Goal: Task Accomplishment & Management: Manage account settings

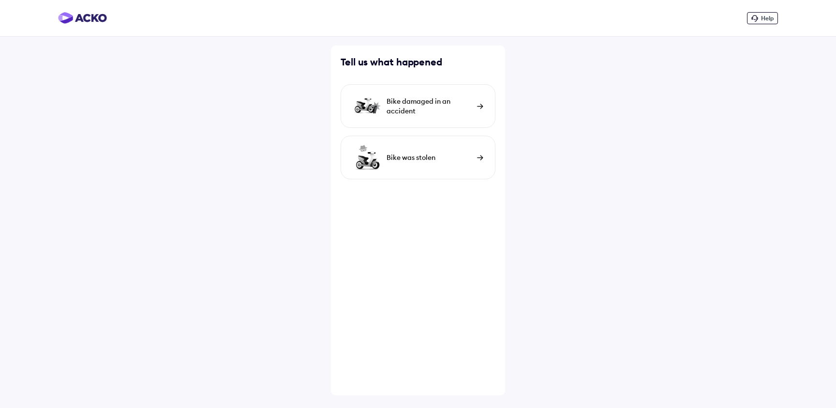
click at [84, 19] on img at bounding box center [82, 18] width 49 height 12
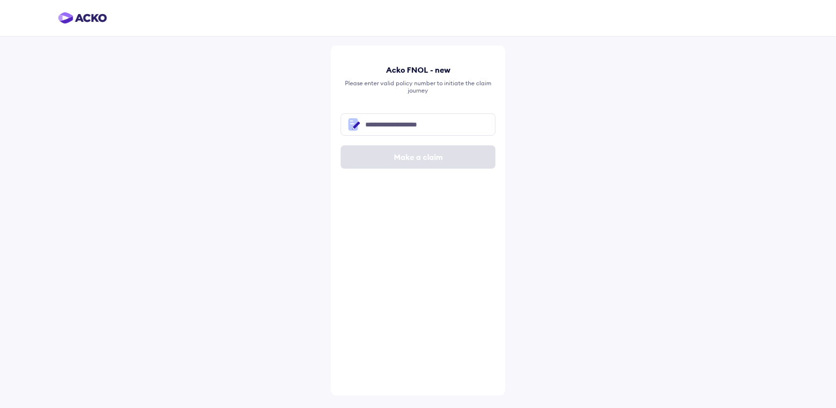
click at [92, 18] on img at bounding box center [82, 18] width 49 height 12
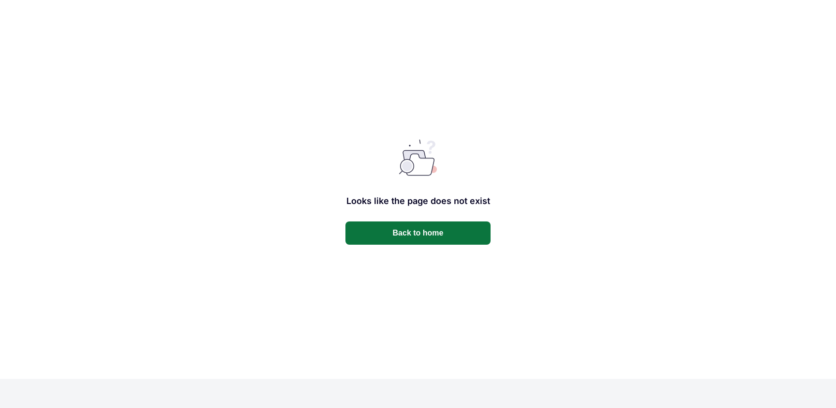
click at [416, 230] on button "Back to home" at bounding box center [418, 232] width 145 height 23
click at [407, 241] on button "Back to home" at bounding box center [418, 232] width 145 height 23
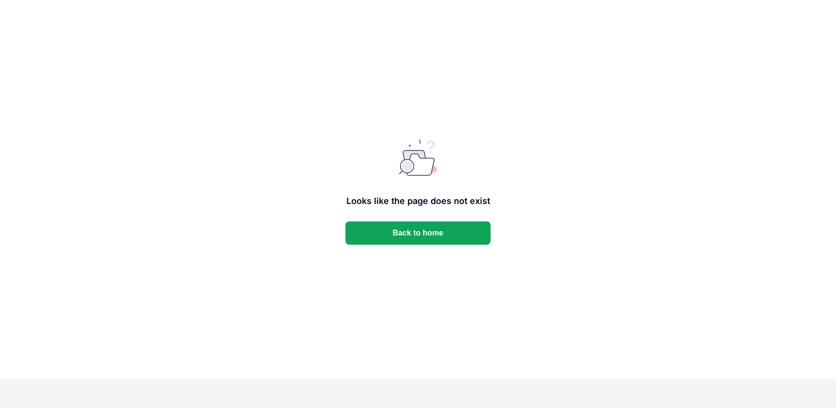
click at [407, 241] on button "Back to home" at bounding box center [418, 232] width 145 height 23
